Goal: Task Accomplishment & Management: Manage account settings

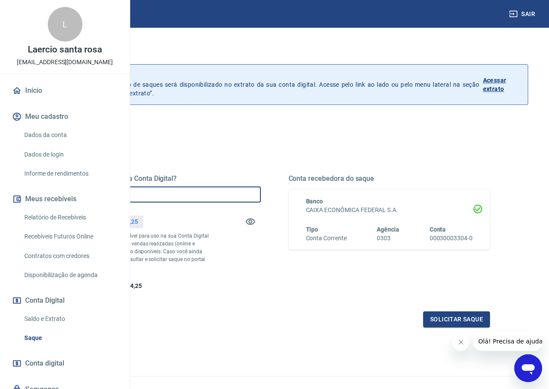
click at [222, 195] on input "R$ 0,00" at bounding box center [160, 195] width 202 height 16
type input "R$ 4.114,25"
click at [440, 328] on button "Solicitar saque" at bounding box center [456, 320] width 67 height 16
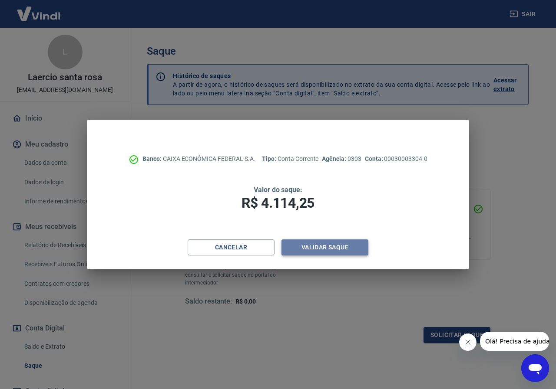
click at [329, 248] on button "Validar saque" at bounding box center [324, 248] width 87 height 16
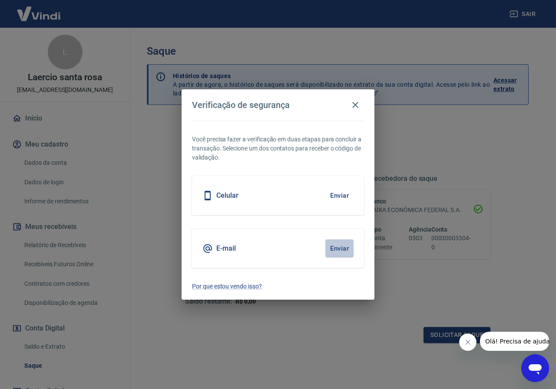
click at [337, 251] on button "Enviar" at bounding box center [339, 249] width 28 height 18
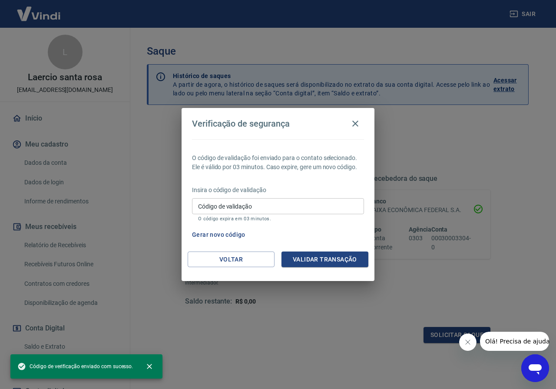
click at [202, 209] on input "Código de validação" at bounding box center [278, 206] width 172 height 16
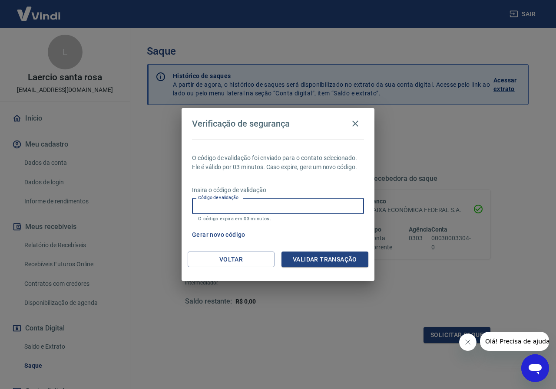
paste input "743693"
type input "743693"
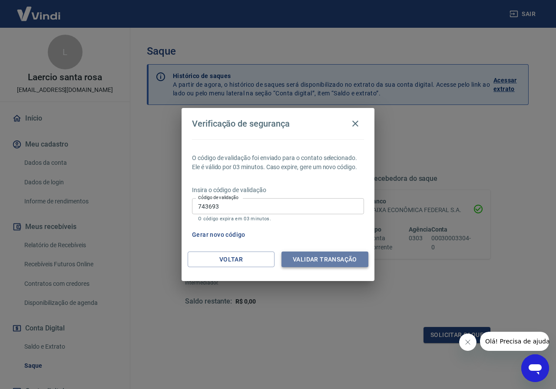
click at [320, 259] on button "Validar transação" at bounding box center [324, 260] width 87 height 16
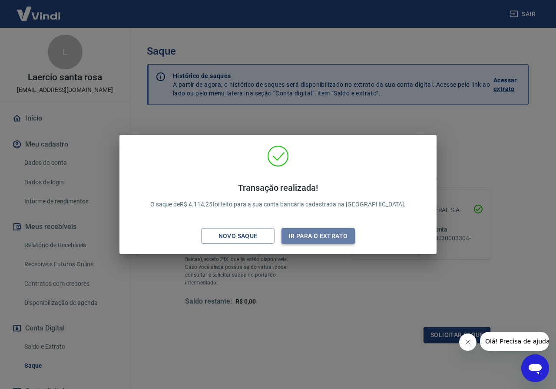
click at [309, 230] on button "Ir para o extrato" at bounding box center [317, 236] width 73 height 16
